Goal: Transaction & Acquisition: Book appointment/travel/reservation

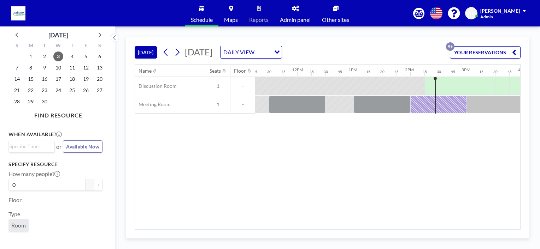
scroll to position [0, 709]
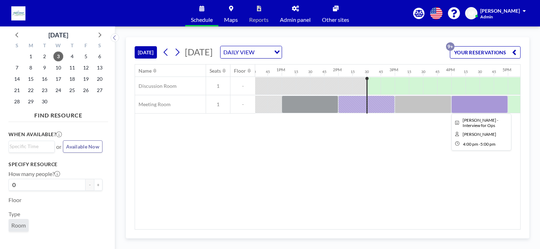
click at [457, 101] on div at bounding box center [479, 105] width 57 height 18
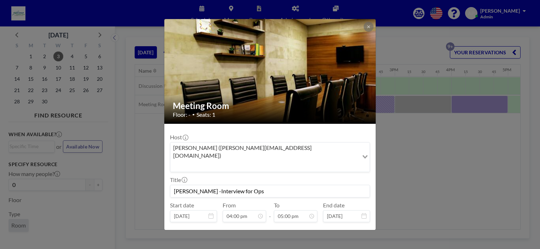
scroll to position [14, 0]
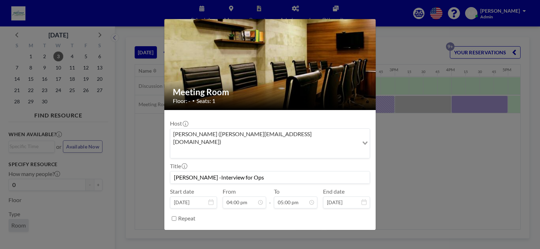
click at [304, 230] on button "REMOVE" at bounding box center [309, 236] width 28 height 12
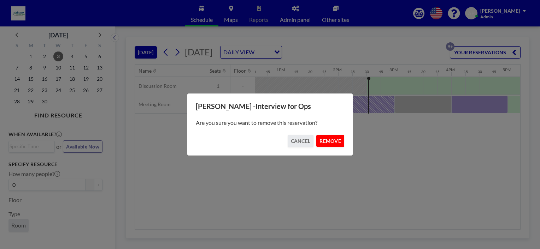
click at [330, 144] on button "REMOVE" at bounding box center [330, 141] width 28 height 12
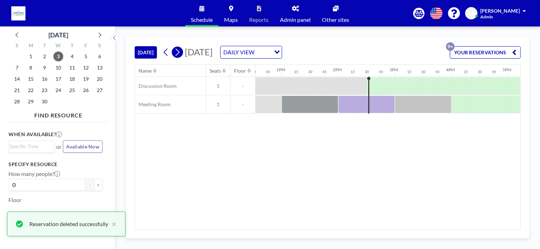
click at [179, 53] on icon at bounding box center [178, 52] width 4 height 7
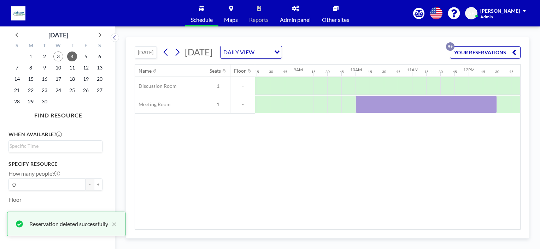
scroll to position [0, 466]
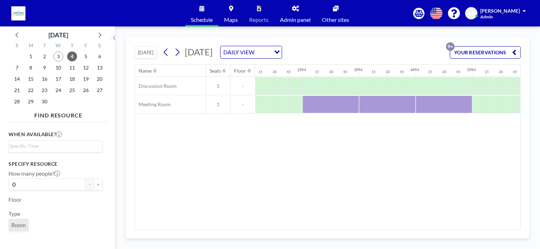
drag, startPoint x: 417, startPoint y: 230, endPoint x: 386, endPoint y: 223, distance: 31.5
click at [392, 229] on div "Name Seats Floor 12AM 15 30 45 1AM 15 30 45 2AM 15 30 45 3AM 15 30 45 4AM 15 30…" at bounding box center [328, 147] width 386 height 166
click at [322, 104] on div at bounding box center [333, 105] width 57 height 18
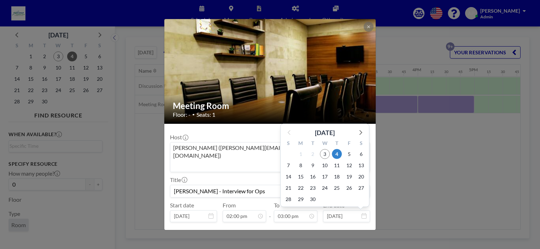
scroll to position [14, 0]
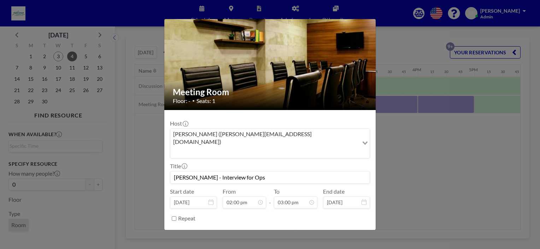
click at [309, 230] on button "REMOVE" at bounding box center [309, 236] width 28 height 12
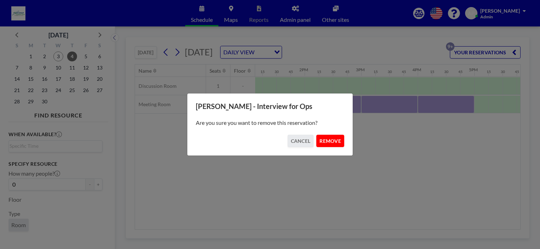
click at [332, 140] on button "REMOVE" at bounding box center [330, 141] width 28 height 12
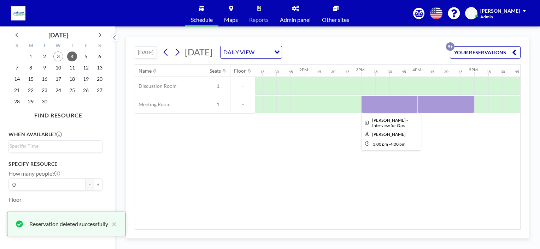
click at [385, 106] on div at bounding box center [389, 105] width 57 height 18
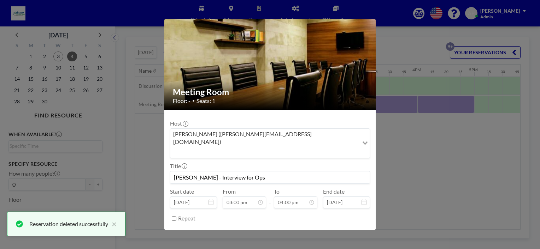
click at [299, 230] on button "REMOVE" at bounding box center [309, 236] width 28 height 12
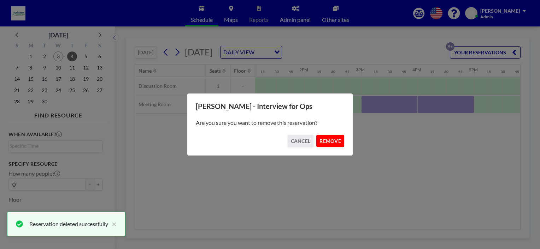
click at [330, 138] on button "REMOVE" at bounding box center [330, 141] width 28 height 12
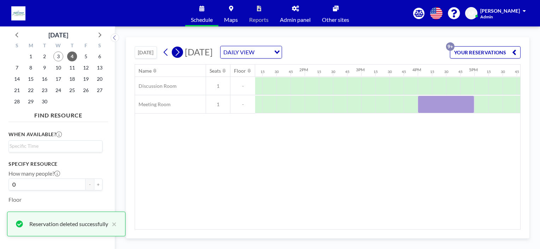
click at [179, 53] on icon at bounding box center [177, 52] width 7 height 11
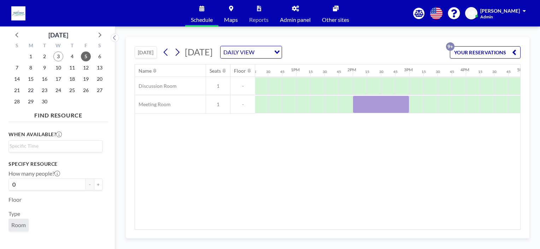
scroll to position [0, 763]
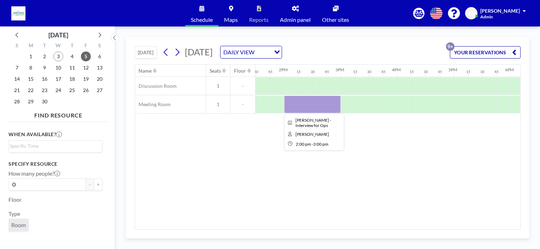
click at [301, 100] on div at bounding box center [312, 105] width 57 height 18
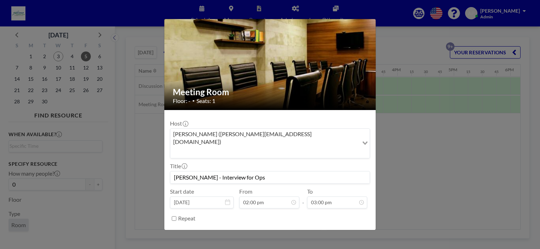
scroll to position [755, 0]
click at [309, 230] on button "REMOVE" at bounding box center [309, 236] width 28 height 12
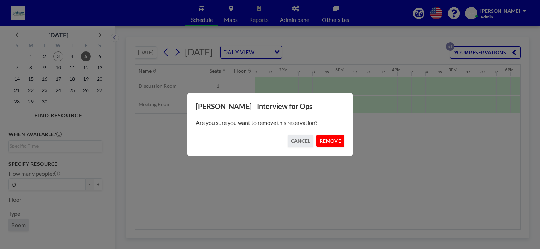
click at [331, 141] on button "REMOVE" at bounding box center [330, 141] width 28 height 12
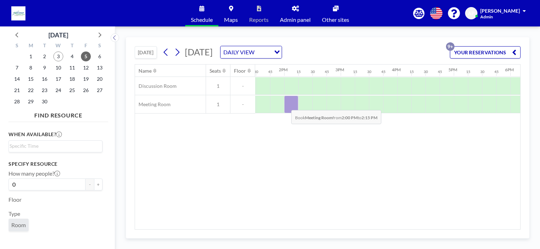
click at [286, 105] on div at bounding box center [291, 105] width 14 height 18
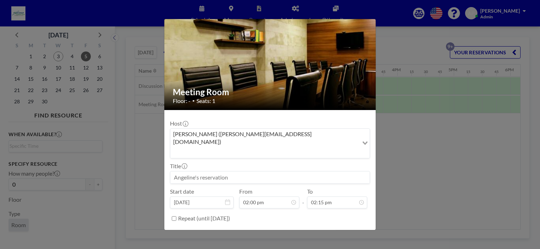
scroll to position [717, 0]
click at [287, 172] on input at bounding box center [269, 178] width 199 height 12
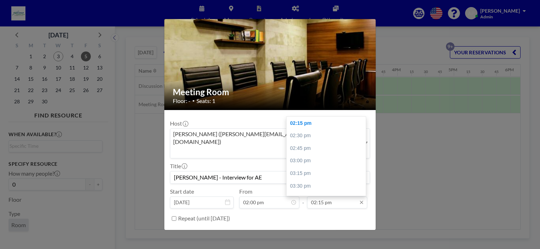
click at [327, 197] on input "02:15 pm" at bounding box center [337, 203] width 60 height 12
click at [303, 155] on div "03:00 pm" at bounding box center [328, 161] width 83 height 13
type input "[PERSON_NAME] - Interview for AE"
type input "03:00 pm"
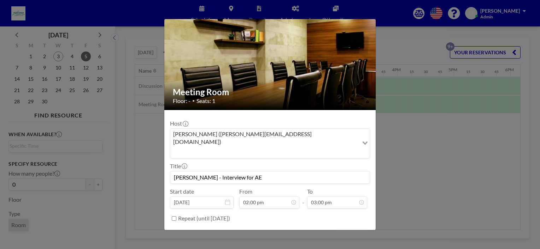
click at [339, 230] on button "BOOK NOW" at bounding box center [352, 236] width 36 height 12
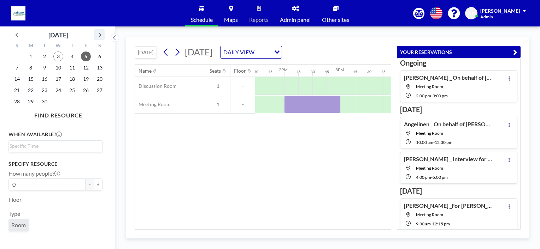
click at [101, 35] on icon at bounding box center [100, 35] width 3 height 5
click at [166, 53] on icon at bounding box center [166, 52] width 4 height 7
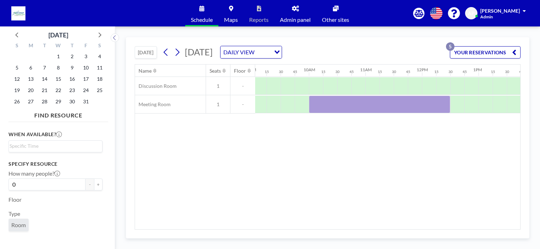
scroll to position [0, 509]
